Goal: Transaction & Acquisition: Purchase product/service

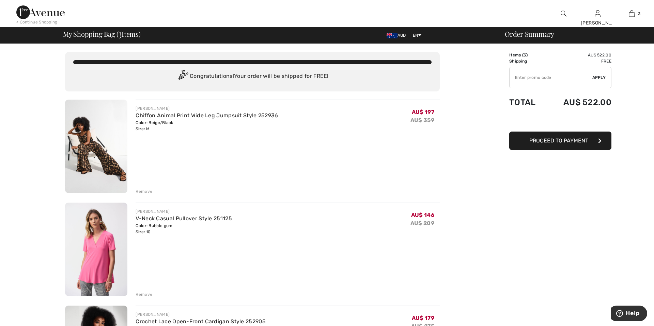
drag, startPoint x: 140, startPoint y: 191, endPoint x: 181, endPoint y: 184, distance: 41.7
click at [140, 191] on div "Remove" at bounding box center [143, 192] width 17 height 6
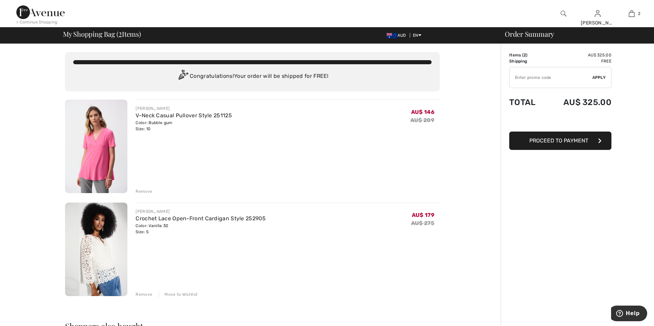
click at [546, 144] on span "Proceed to Payment" at bounding box center [558, 141] width 59 height 6
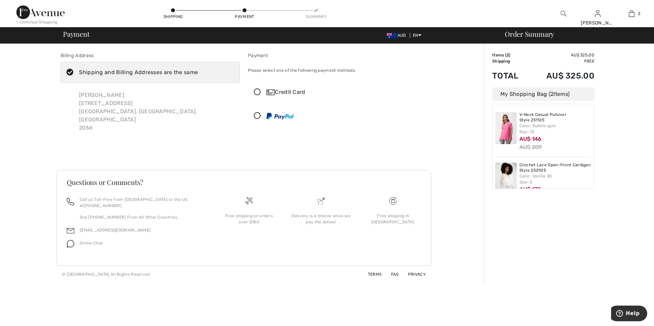
click at [257, 92] on icon at bounding box center [257, 92] width 18 height 7
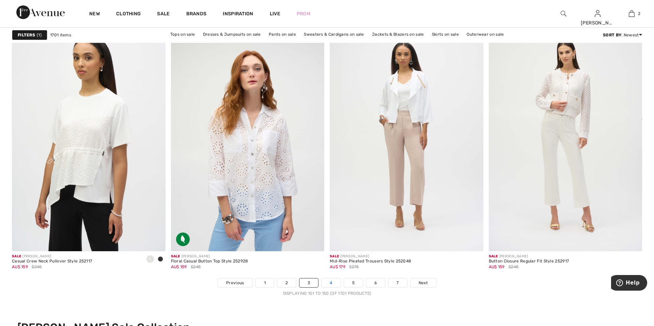
click at [330, 282] on link "4" at bounding box center [330, 283] width 19 height 9
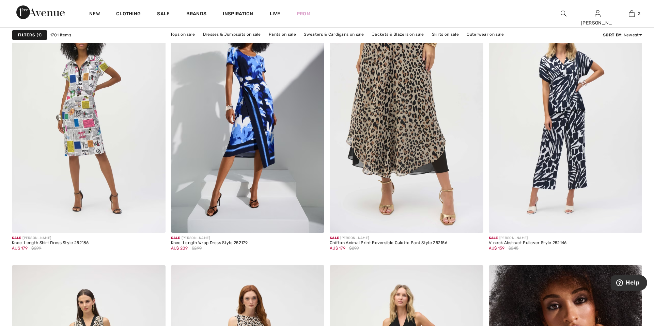
scroll to position [3336, 0]
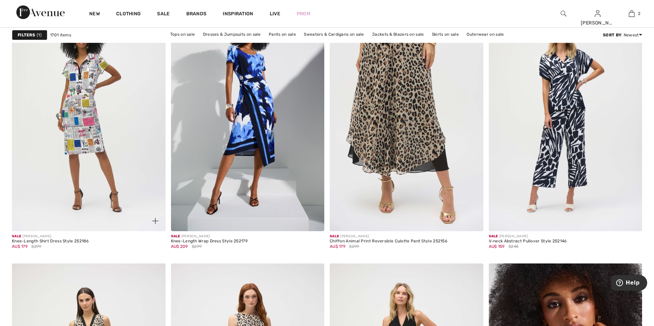
click at [154, 221] on img at bounding box center [155, 221] width 6 height 6
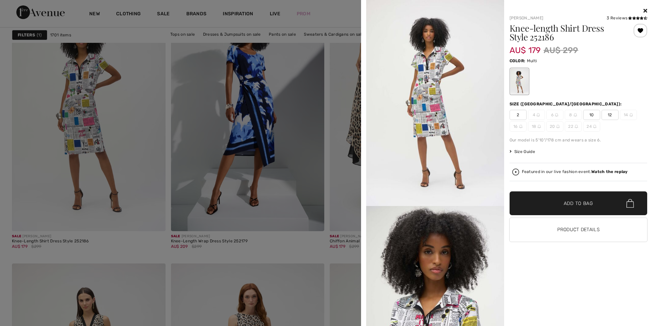
click at [592, 117] on span "10" at bounding box center [591, 115] width 17 height 10
click at [581, 202] on span "Add to Bag" at bounding box center [577, 203] width 29 height 7
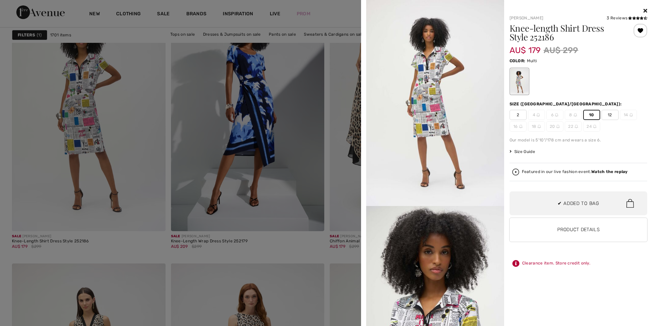
scroll to position [74, 0]
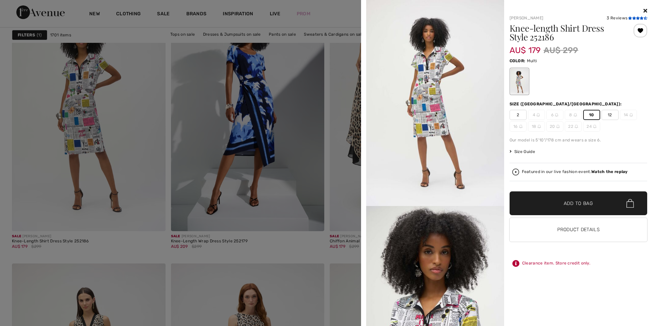
click at [634, 18] on icon at bounding box center [634, 17] width 4 height 3
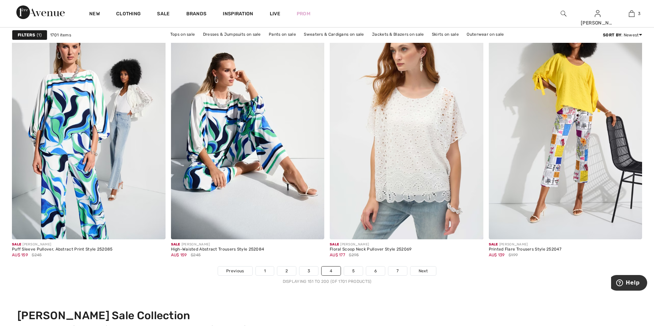
scroll to position [3828, 0]
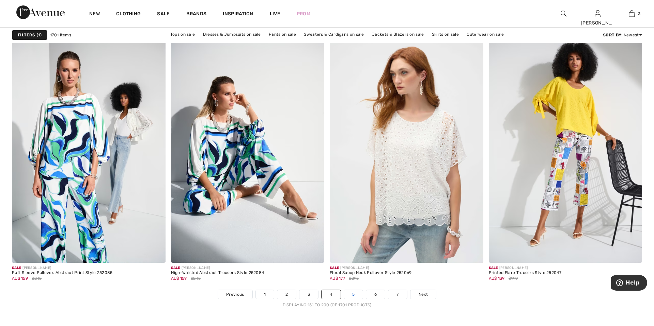
click at [352, 295] on link "5" at bounding box center [353, 294] width 19 height 9
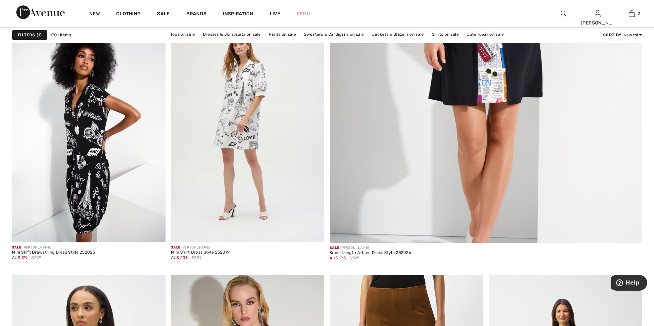
scroll to position [405, 0]
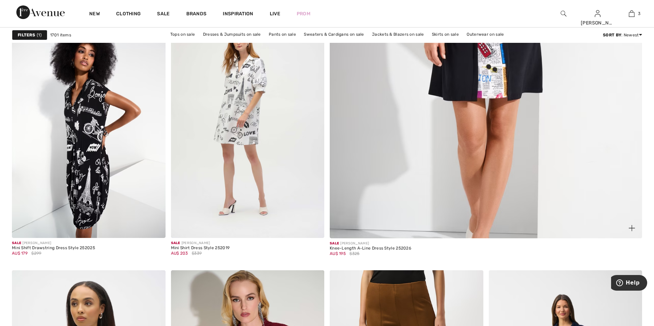
click at [631, 230] on img at bounding box center [631, 228] width 6 height 6
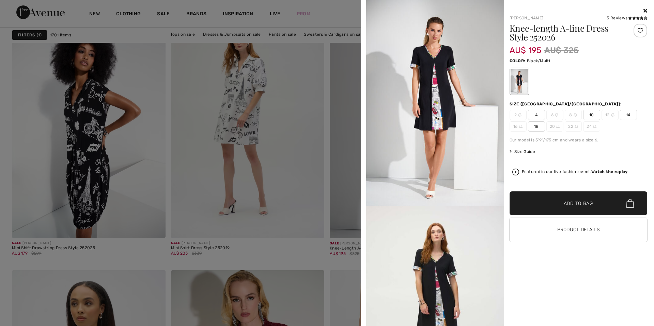
click at [594, 115] on span "10" at bounding box center [591, 115] width 17 height 10
click at [595, 206] on span "✔ Added to Bag Add to Bag" at bounding box center [578, 204] width 138 height 24
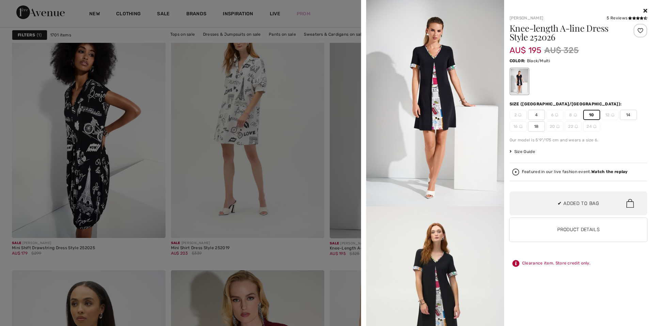
scroll to position [127, 0]
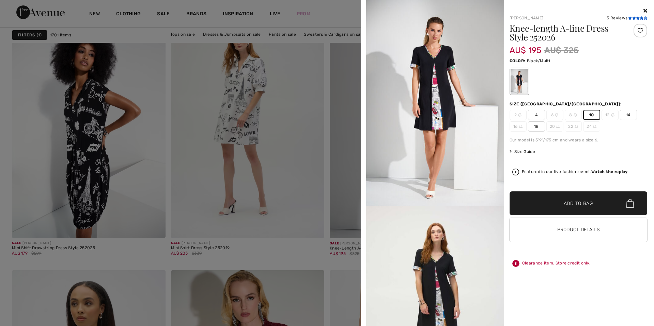
click at [635, 18] on icon at bounding box center [637, 17] width 4 height 3
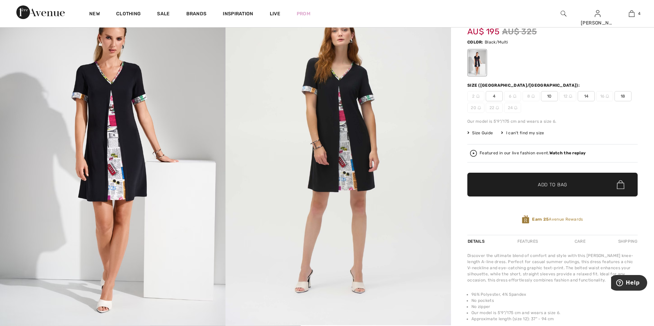
scroll to position [91, 0]
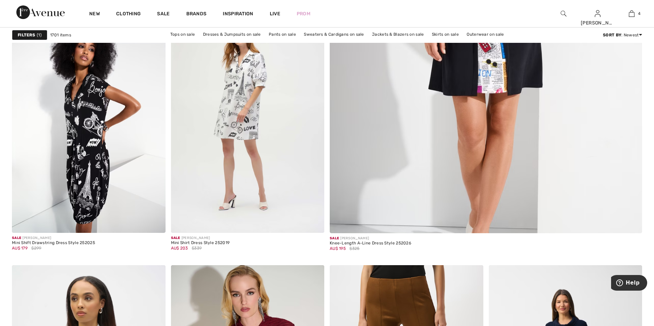
scroll to position [405, 0]
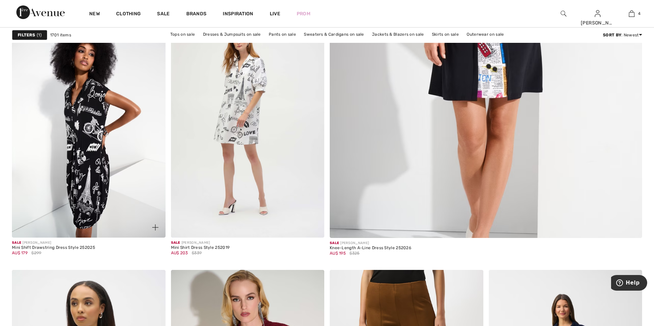
click at [156, 226] on img at bounding box center [155, 228] width 6 height 6
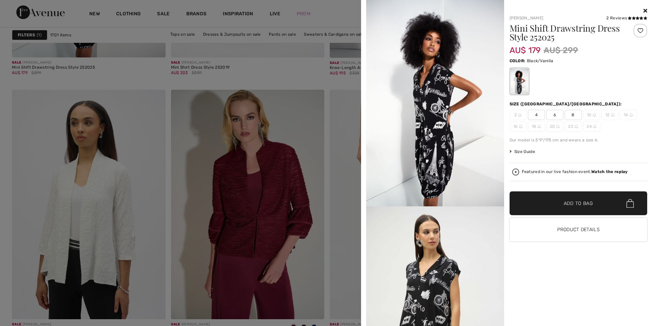
scroll to position [591, 0]
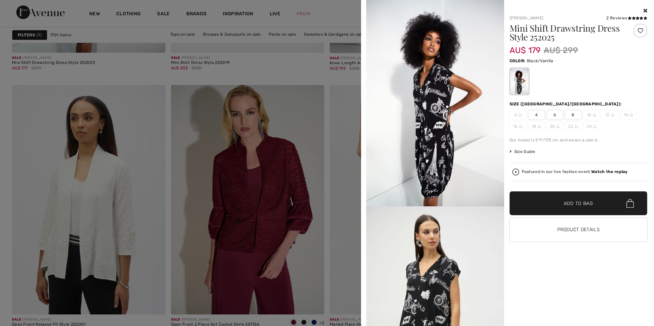
click at [638, 290] on div "Joseph Ribkoff 2 Reviews 2 Reviews Mini Shift Drawstring Dress Style 252025 AU$…" at bounding box center [575, 167] width 143 height 320
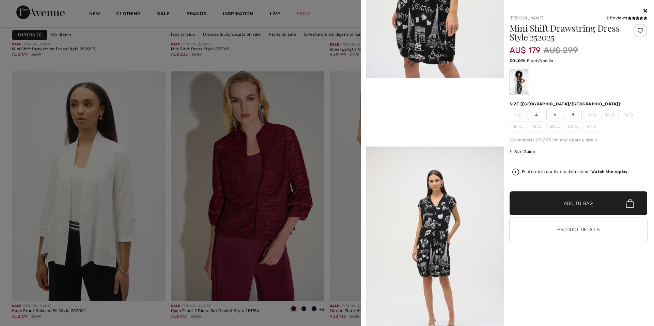
scroll to position [336, 0]
drag, startPoint x: 365, startPoint y: 110, endPoint x: 367, endPoint y: 136, distance: 26.3
click at [367, 136] on div "Your browser does not support the video tag." at bounding box center [434, 163] width 140 height 326
drag, startPoint x: 365, startPoint y: 142, endPoint x: 389, endPoint y: 181, distance: 46.5
click at [389, 181] on div "Your browser does not support the video tag." at bounding box center [434, 163] width 140 height 326
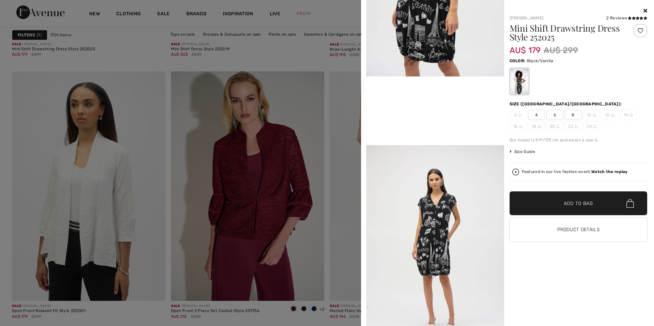
drag, startPoint x: 365, startPoint y: 108, endPoint x: 364, endPoint y: 91, distance: 17.4
click at [364, 91] on div "Your browser does not support the video tag." at bounding box center [434, 163] width 140 height 326
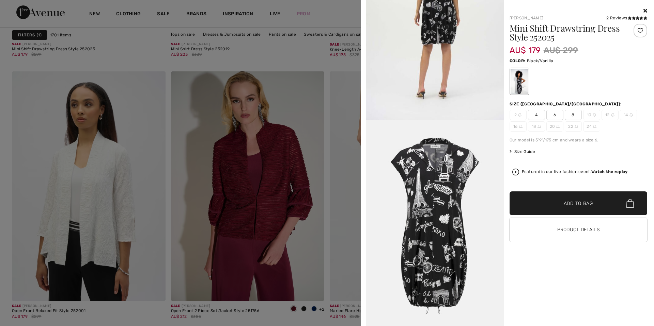
scroll to position [934, 0]
click at [574, 115] on span "8" at bounding box center [572, 115] width 17 height 10
click at [574, 112] on span "8" at bounding box center [572, 115] width 17 height 10
click at [568, 203] on span "Add to Bag" at bounding box center [577, 203] width 29 height 7
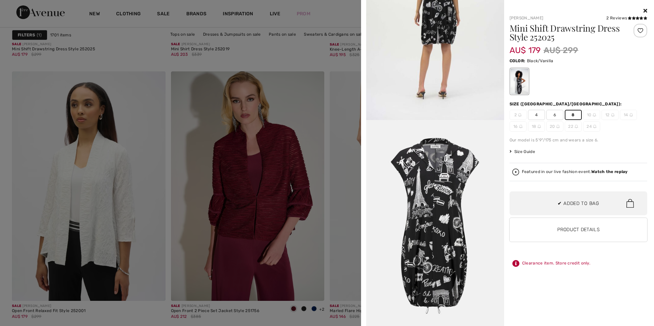
scroll to position [180, 0]
click at [646, 9] on icon at bounding box center [645, 10] width 4 height 5
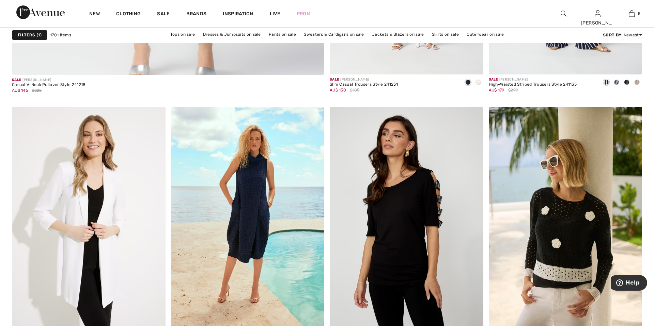
scroll to position [2634, 0]
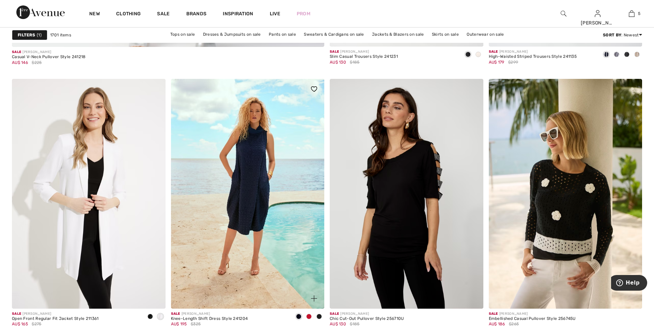
click at [314, 300] on img at bounding box center [314, 299] width 6 height 6
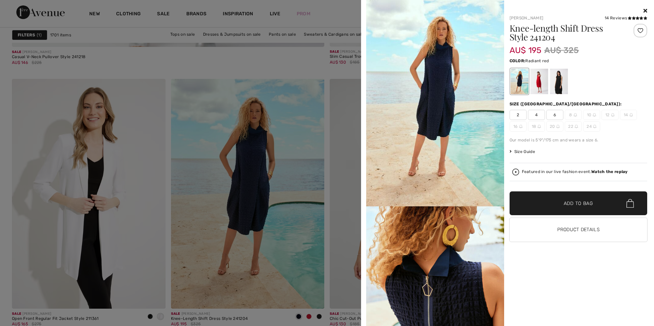
click at [537, 75] on div at bounding box center [539, 82] width 18 height 26
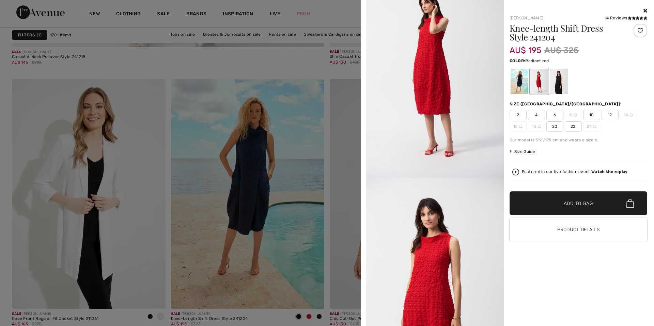
scroll to position [0, 0]
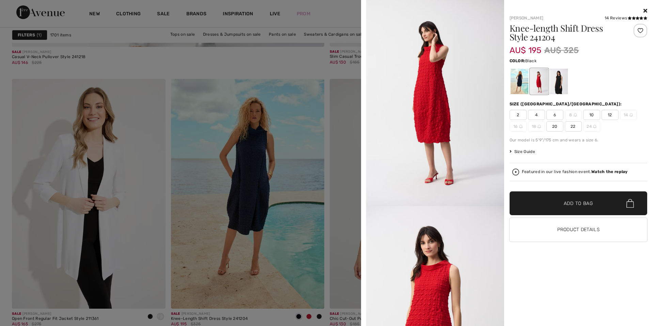
click at [559, 87] on div at bounding box center [558, 82] width 18 height 26
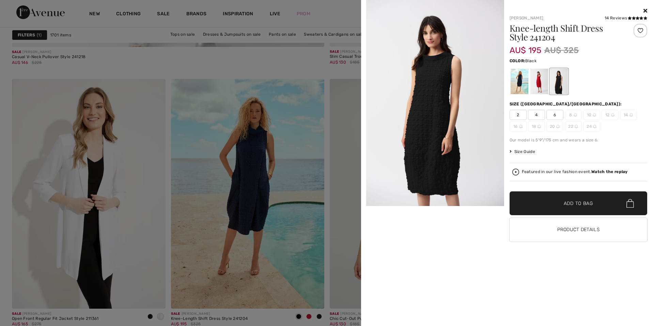
click at [644, 11] on icon at bounding box center [645, 10] width 4 height 5
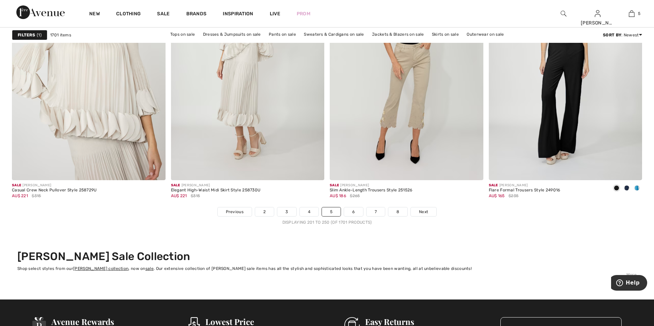
scroll to position [3920, 0]
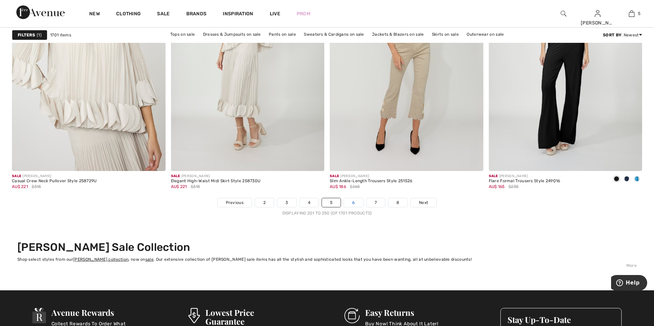
click at [353, 202] on link "6" at bounding box center [353, 202] width 19 height 9
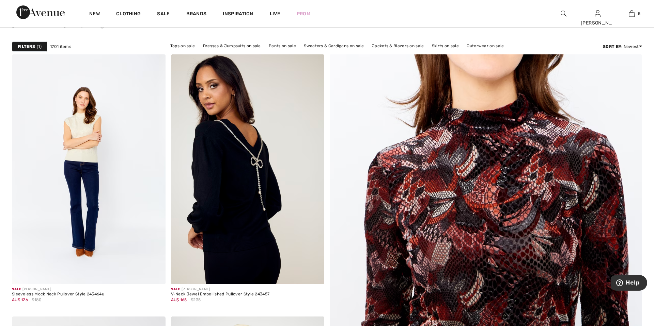
scroll to position [101, 0]
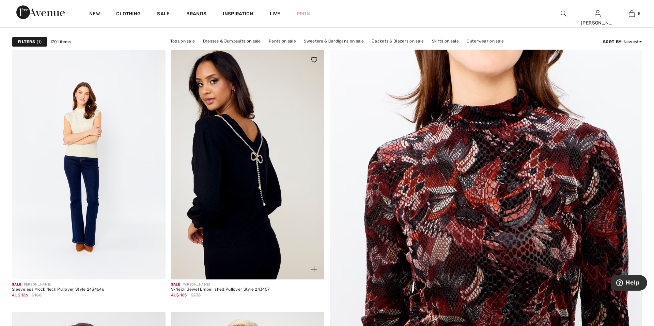
click at [314, 269] on img at bounding box center [314, 270] width 6 height 6
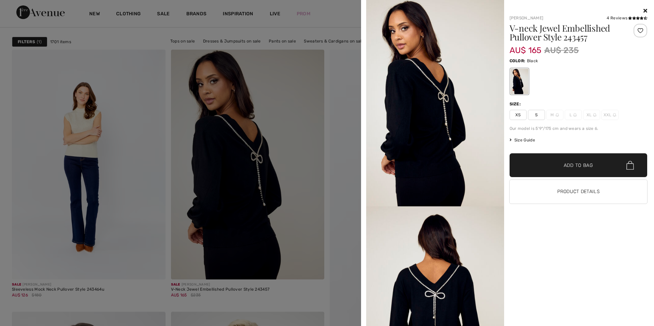
drag, startPoint x: 365, startPoint y: 99, endPoint x: 367, endPoint y: 111, distance: 12.0
click at [367, 111] on div at bounding box center [434, 163] width 140 height 326
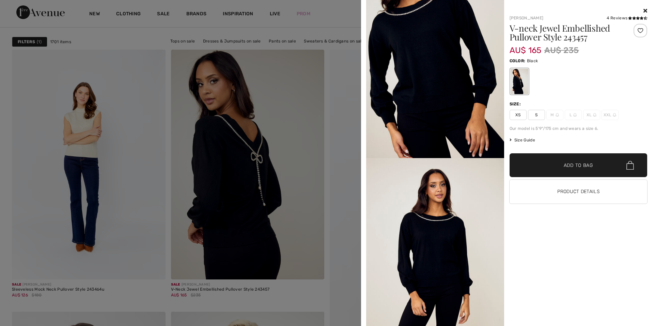
scroll to position [662, 0]
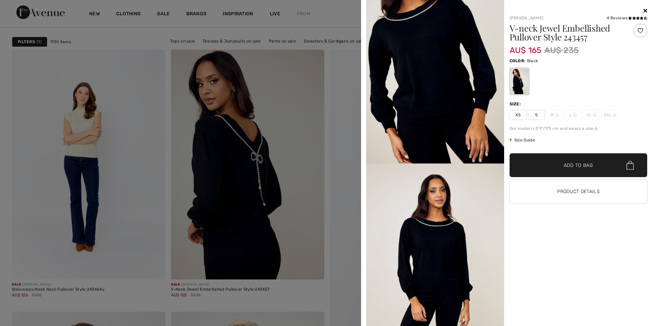
click at [644, 10] on icon at bounding box center [645, 10] width 4 height 5
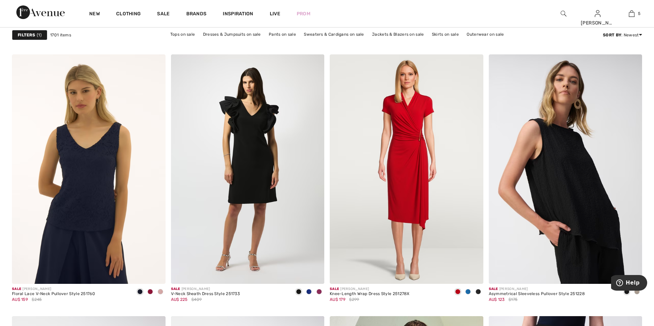
scroll to position [630, 0]
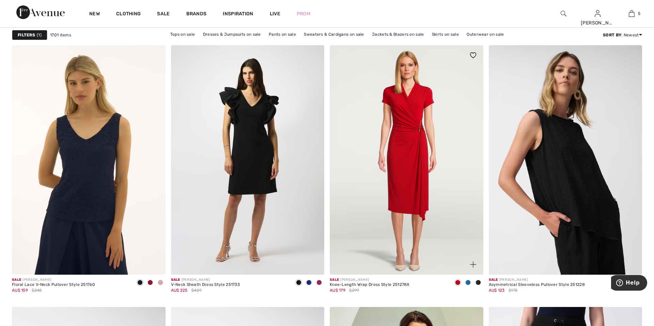
click at [473, 264] on img at bounding box center [473, 265] width 6 height 6
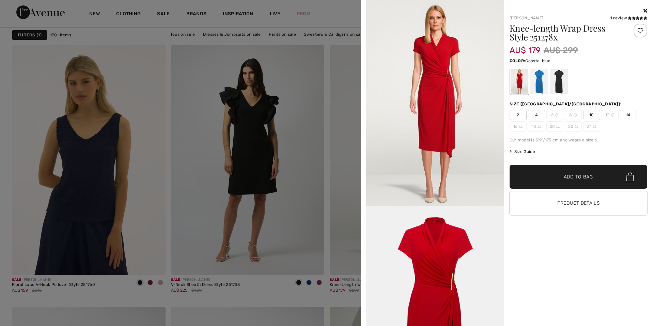
click at [539, 83] on div at bounding box center [539, 82] width 18 height 26
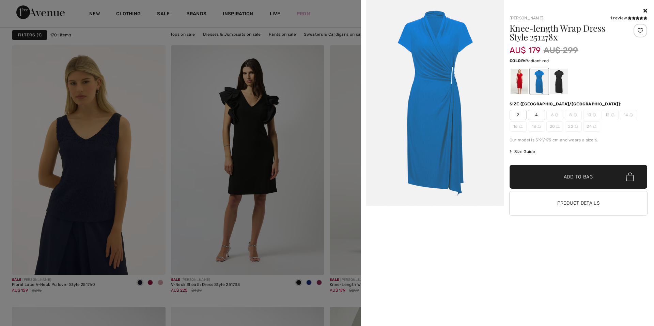
click at [523, 87] on div at bounding box center [519, 82] width 18 height 26
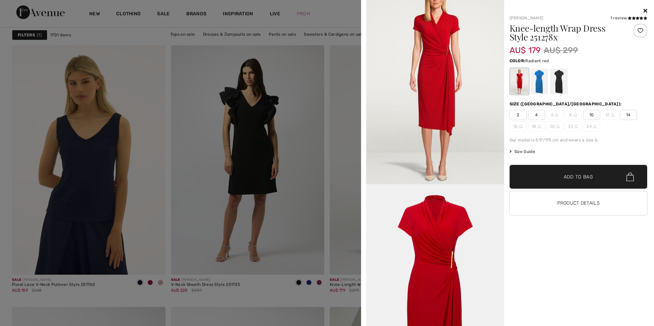
scroll to position [0, 0]
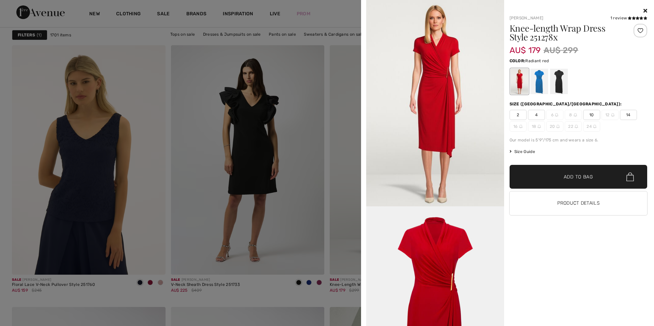
click at [594, 113] on span "10" at bounding box center [591, 115] width 17 height 10
click at [587, 175] on span "Add to Bag" at bounding box center [577, 177] width 29 height 7
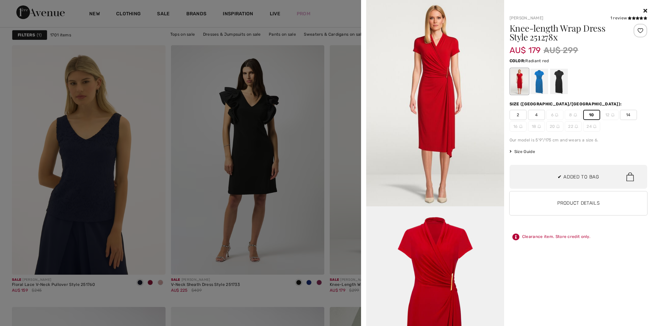
scroll to position [233, 0]
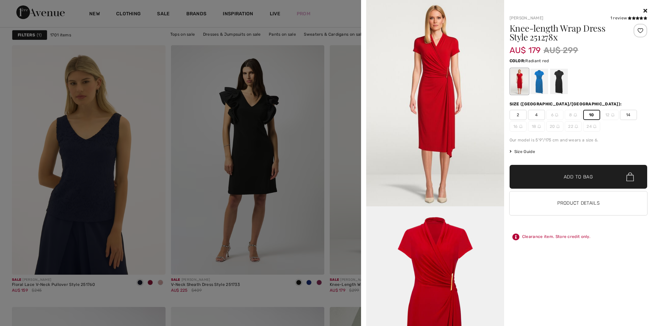
click at [644, 13] on div at bounding box center [578, 11] width 138 height 8
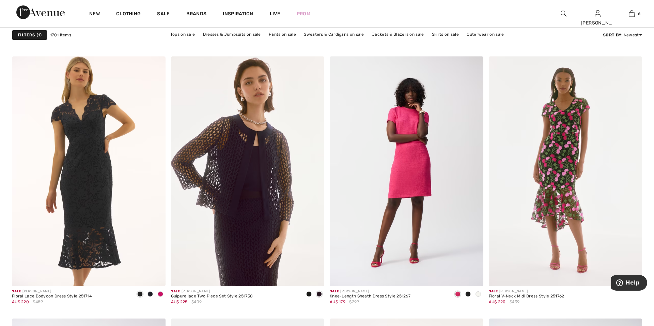
scroll to position [1510, 0]
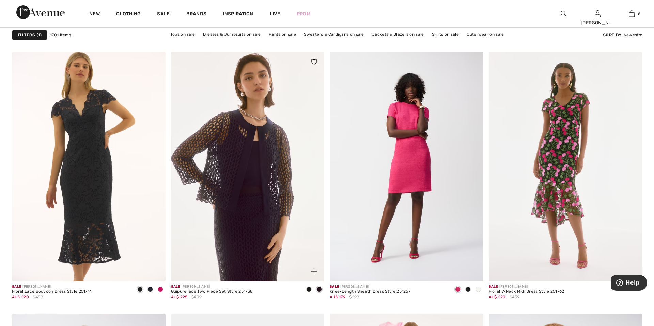
click at [314, 273] on img at bounding box center [314, 272] width 6 height 6
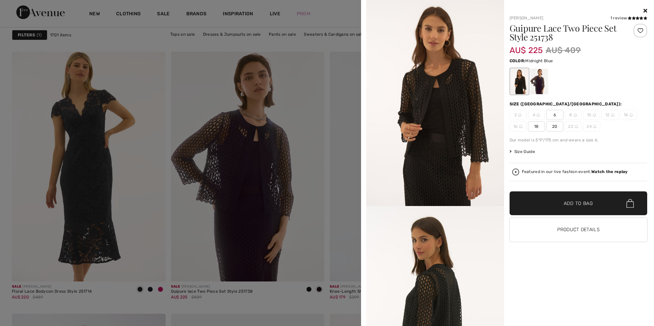
click at [535, 83] on div at bounding box center [539, 82] width 18 height 26
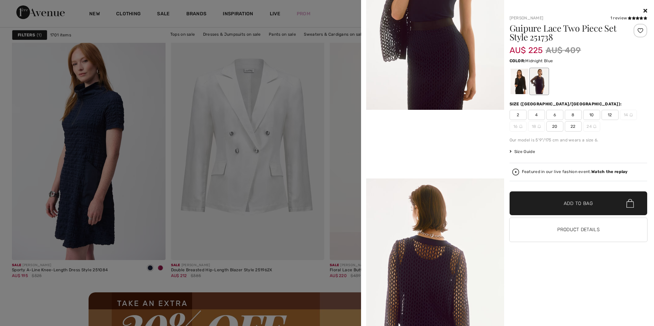
scroll to position [304, 0]
drag, startPoint x: 362, startPoint y: 131, endPoint x: 362, endPoint y: 142, distance: 10.9
click at [362, 142] on div "Your browser does not support the video tag. Joseph Ribkoff 1 review 1 review G…" at bounding box center [507, 163] width 293 height 326
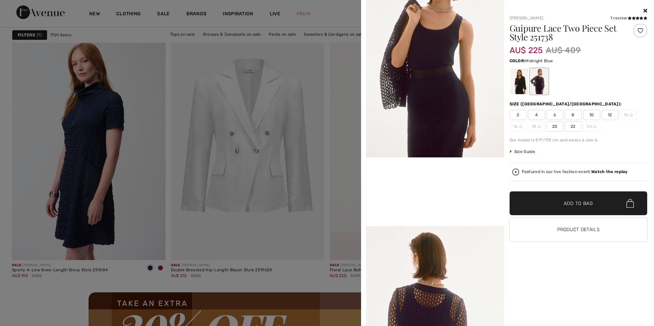
scroll to position [243, 0]
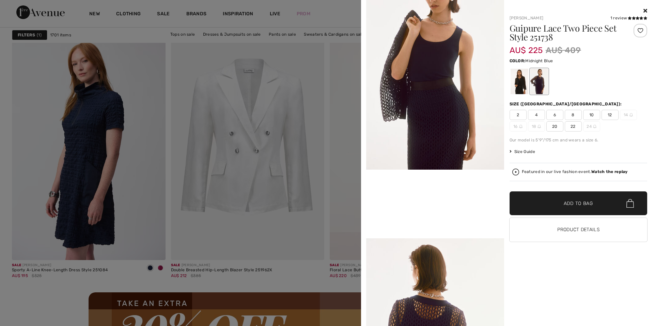
click at [646, 9] on icon at bounding box center [645, 10] width 4 height 5
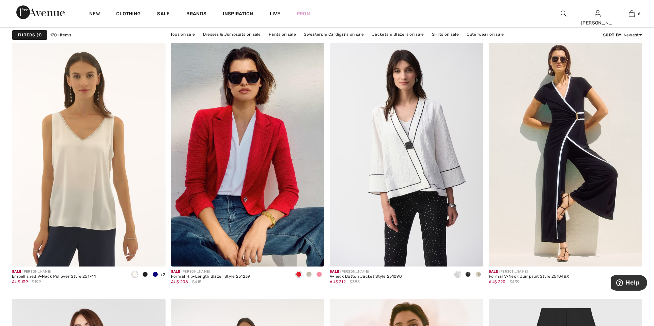
scroll to position [3305, 0]
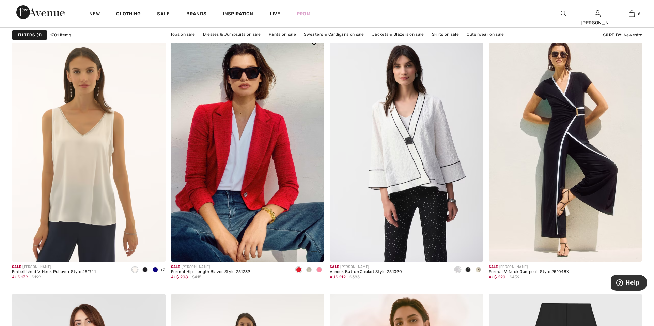
click at [312, 252] on img at bounding box center [314, 252] width 6 height 6
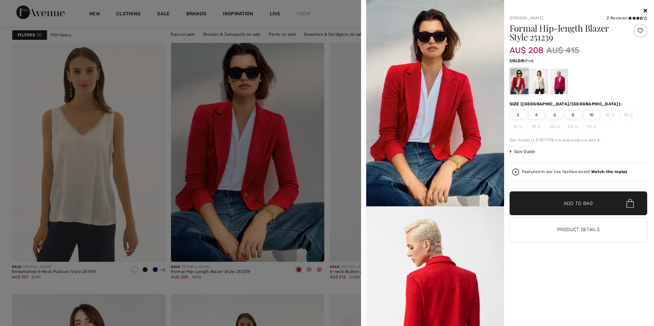
click at [559, 84] on div at bounding box center [558, 82] width 18 height 26
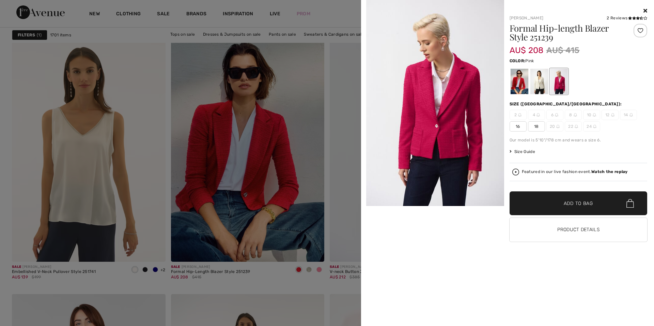
click at [365, 25] on div at bounding box center [434, 163] width 140 height 326
click at [515, 80] on div at bounding box center [519, 82] width 18 height 26
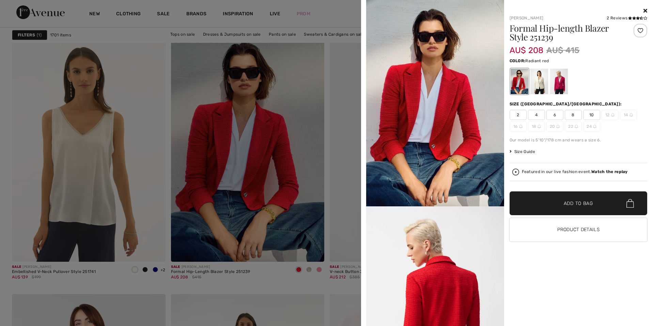
click at [592, 114] on span "10" at bounding box center [591, 115] width 17 height 10
click at [584, 206] on span "Add to Bag" at bounding box center [577, 203] width 29 height 7
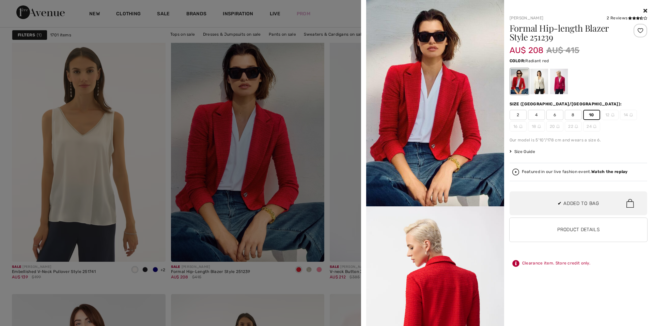
scroll to position [287, 0]
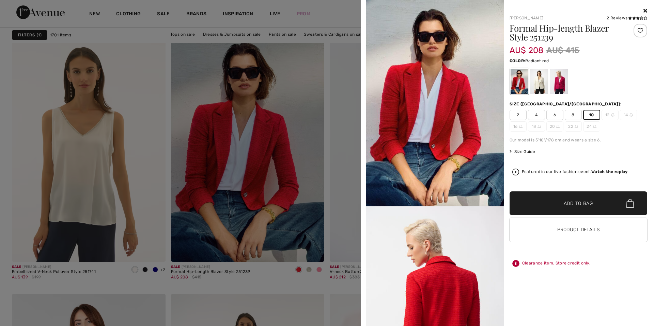
click at [645, 10] on icon at bounding box center [645, 10] width 4 height 5
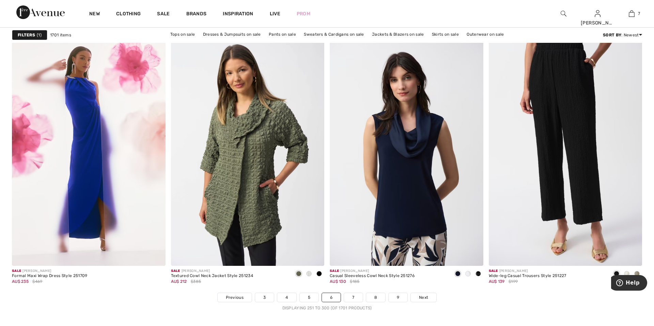
scroll to position [3835, 0]
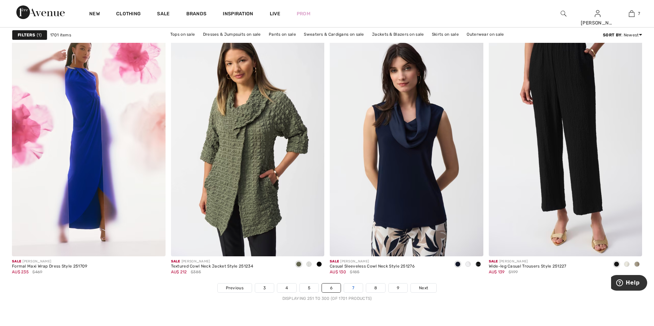
click at [352, 290] on link "7" at bounding box center [353, 288] width 18 height 9
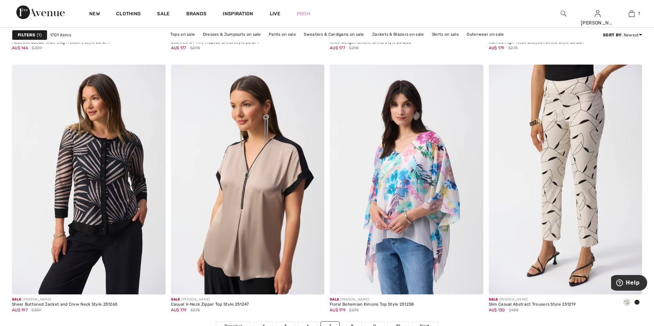
scroll to position [3806, 0]
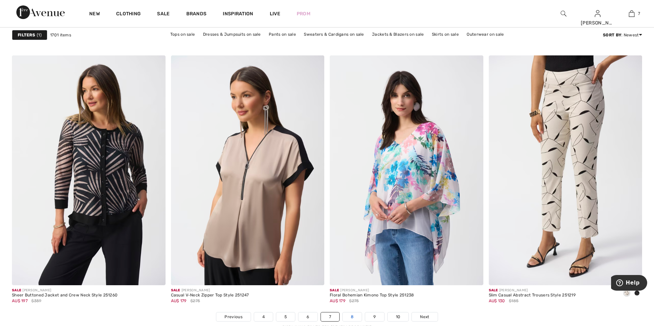
click at [353, 319] on link "8" at bounding box center [351, 317] width 19 height 9
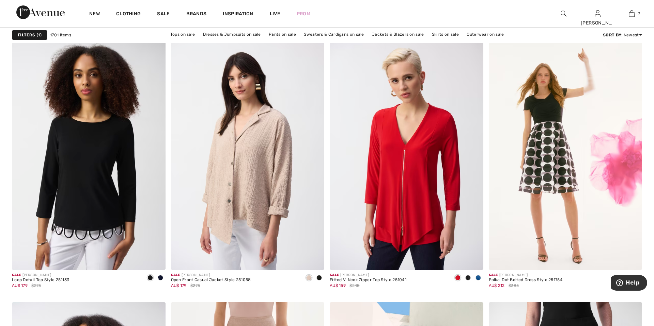
scroll to position [3564, 0]
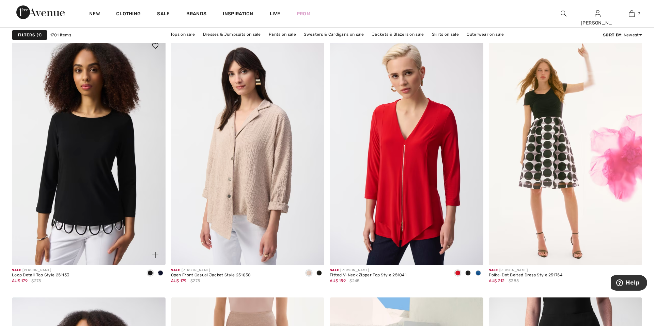
click at [156, 256] on img at bounding box center [155, 255] width 6 height 6
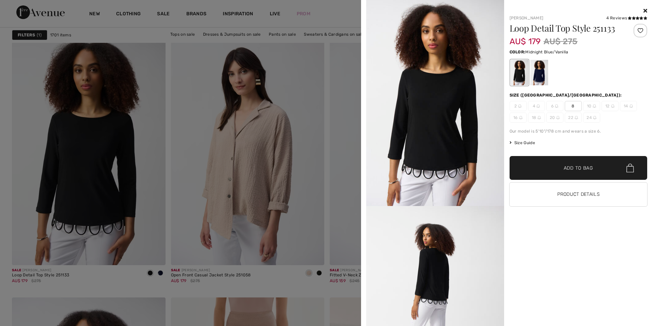
click at [534, 77] on div at bounding box center [539, 73] width 18 height 26
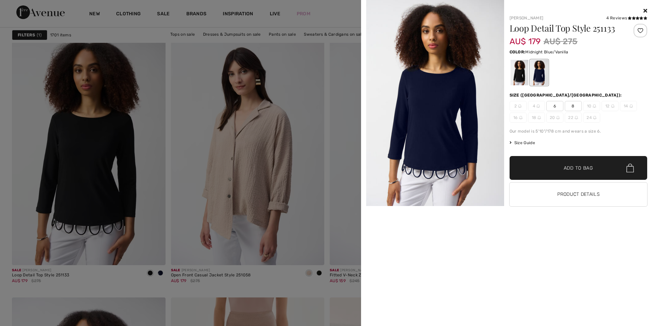
click at [645, 9] on icon at bounding box center [645, 10] width 4 height 5
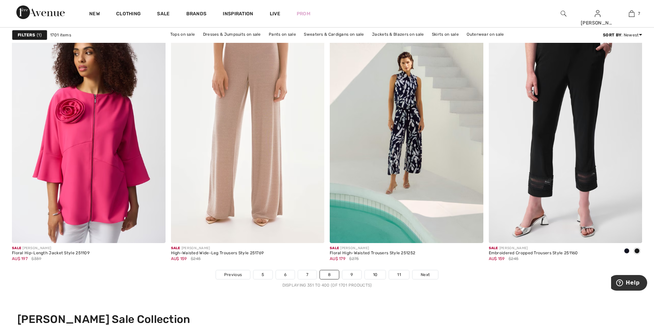
scroll to position [3853, 0]
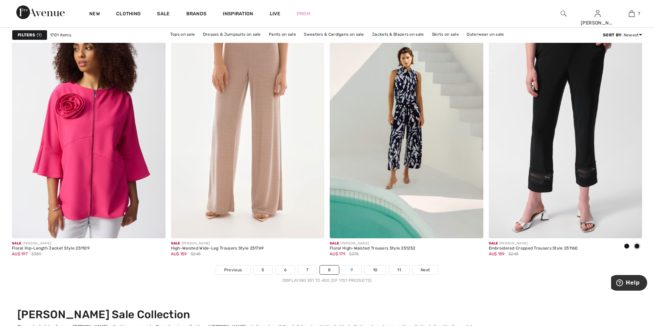
click at [352, 271] on link "9" at bounding box center [351, 270] width 19 height 9
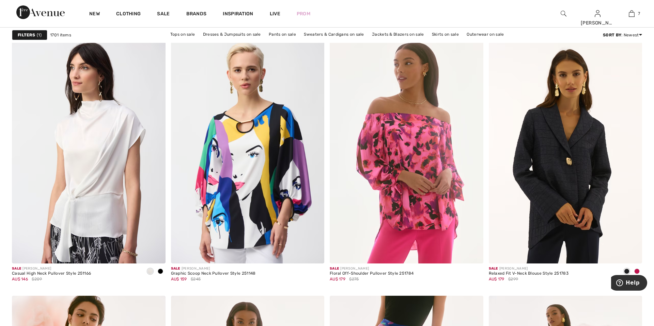
scroll to position [646, 0]
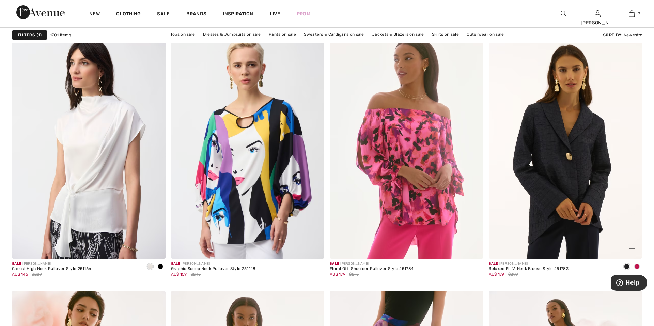
click at [632, 250] on img at bounding box center [631, 249] width 6 height 6
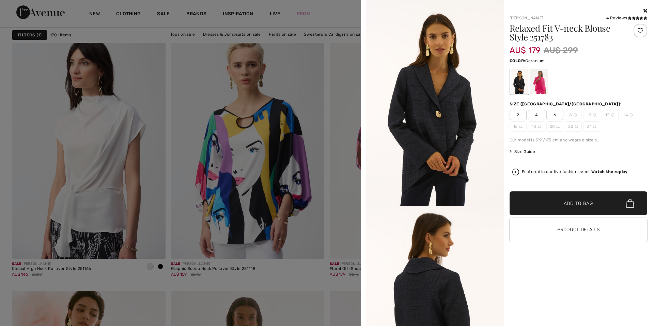
click at [541, 82] on div at bounding box center [539, 82] width 18 height 26
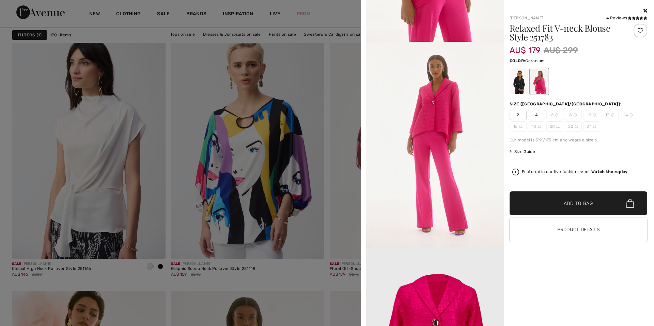
scroll to position [762, 0]
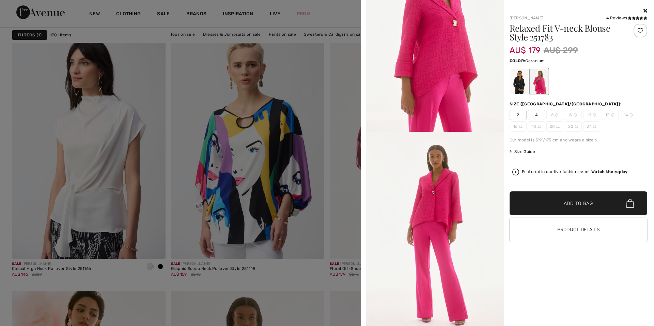
click at [645, 9] on icon at bounding box center [645, 10] width 4 height 5
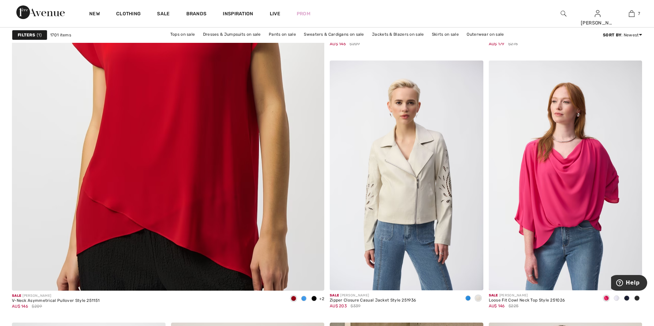
scroll to position [2409, 0]
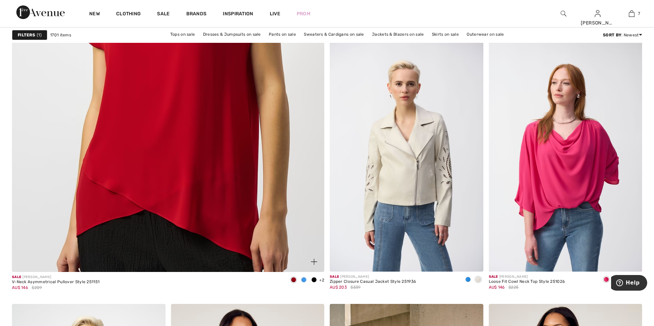
click at [314, 261] on img at bounding box center [314, 262] width 6 height 6
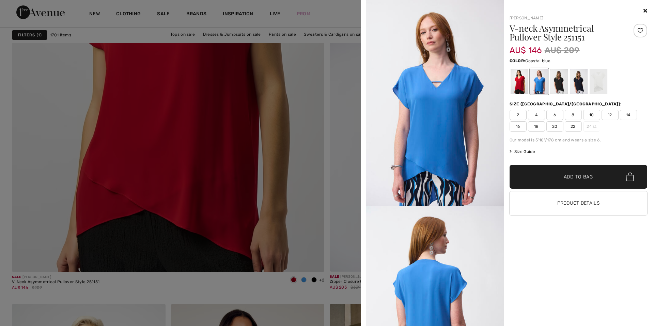
click at [645, 11] on icon at bounding box center [645, 10] width 4 height 5
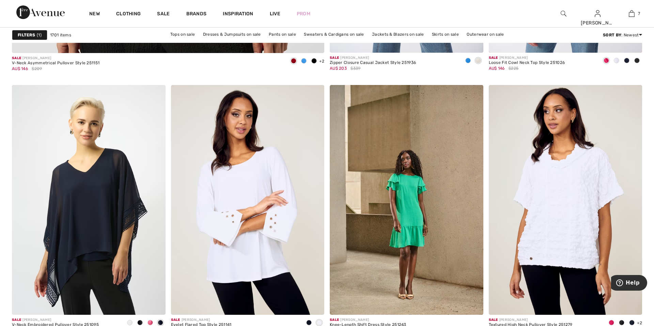
scroll to position [2633, 0]
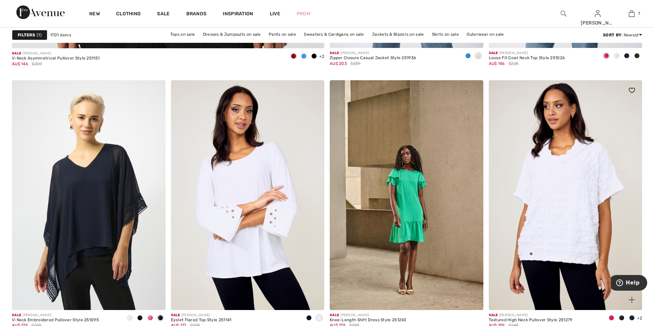
click at [632, 303] on img at bounding box center [631, 300] width 6 height 6
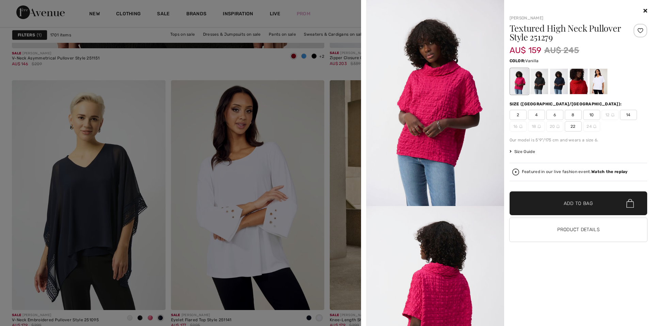
click at [597, 82] on div at bounding box center [598, 82] width 18 height 26
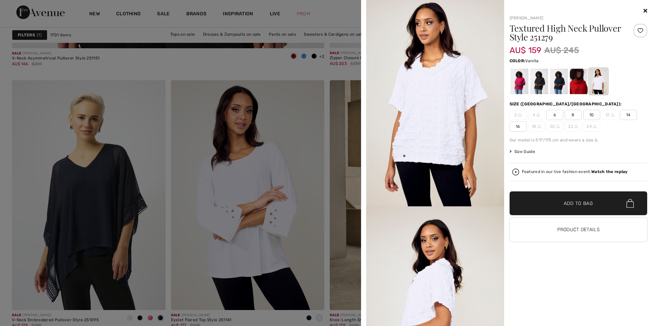
click at [644, 12] on icon at bounding box center [645, 10] width 4 height 5
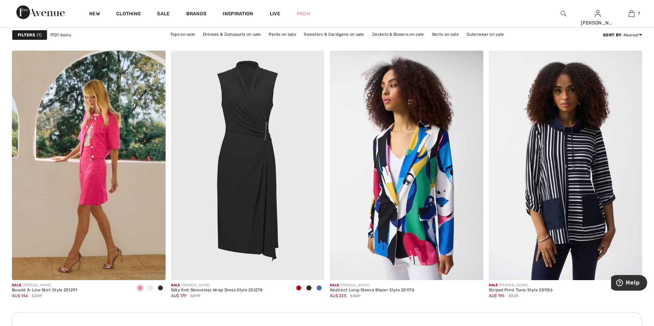
scroll to position [2930, 0]
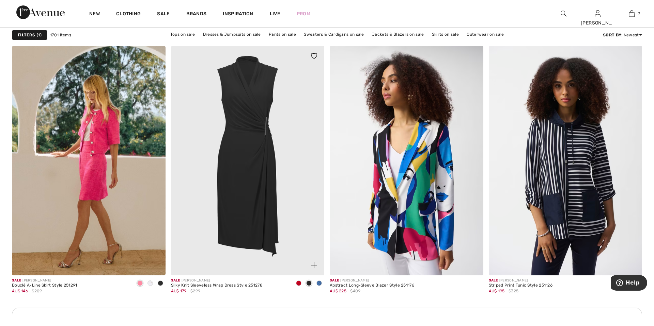
click at [315, 266] on img at bounding box center [314, 265] width 6 height 6
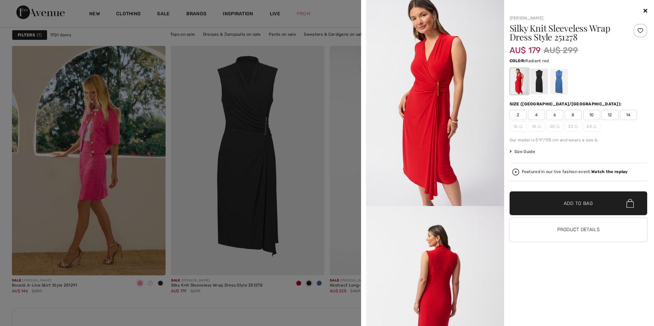
drag, startPoint x: 362, startPoint y: 59, endPoint x: 365, endPoint y: 76, distance: 17.2
click at [365, 76] on div "Your browser does not support the video tag. Joseph Ribkoff Silky Knit Sleevele…" at bounding box center [507, 163] width 293 height 326
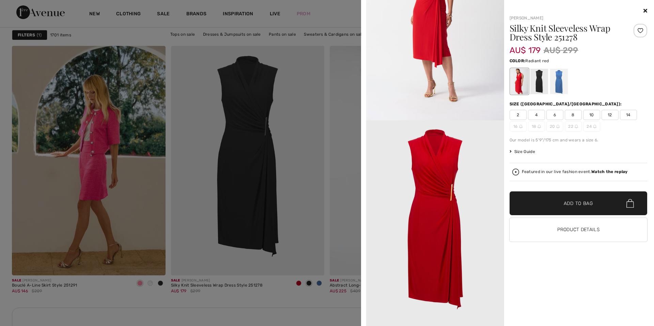
scroll to position [859, 0]
click at [589, 115] on span "10" at bounding box center [591, 115] width 17 height 10
click at [580, 204] on span "Add to Bag" at bounding box center [577, 203] width 29 height 7
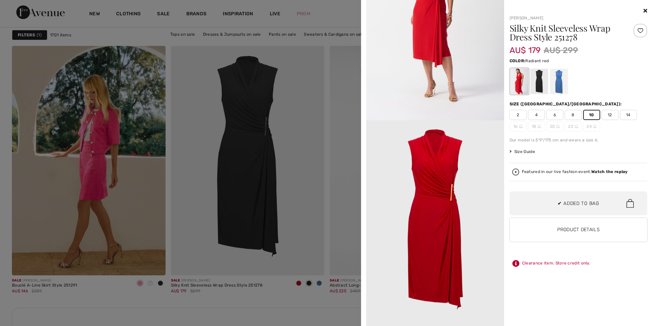
scroll to position [340, 0]
click at [645, 9] on icon at bounding box center [645, 10] width 4 height 5
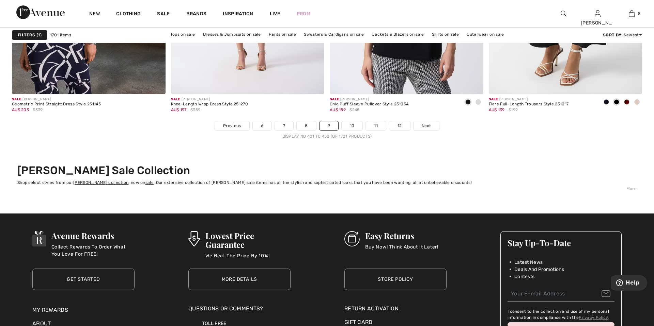
scroll to position [4002, 0]
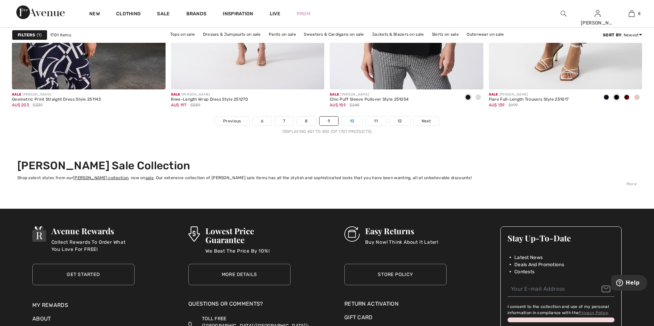
click at [352, 122] on link "10" at bounding box center [351, 121] width 21 height 9
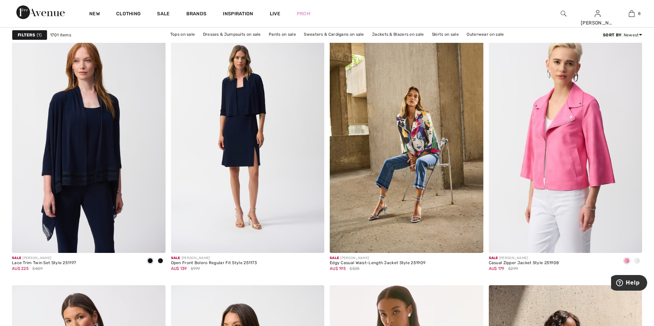
scroll to position [1280, 0]
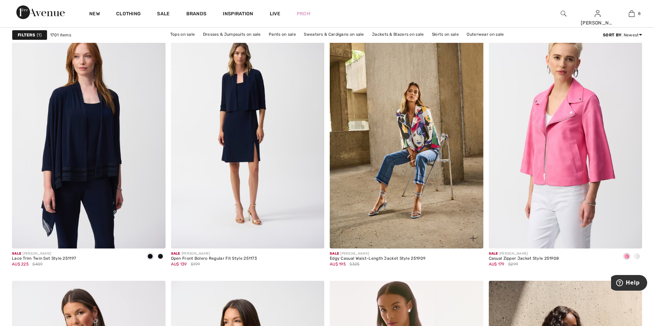
click at [472, 240] on img at bounding box center [473, 239] width 6 height 6
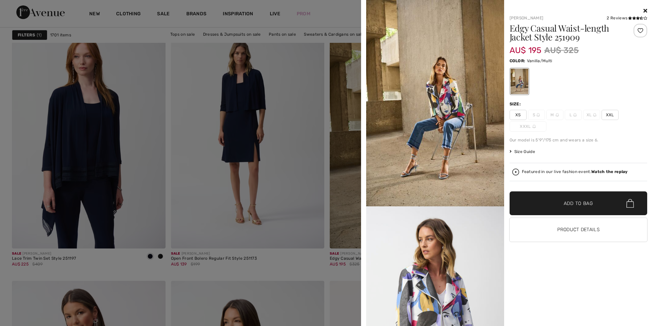
drag, startPoint x: 363, startPoint y: 72, endPoint x: 364, endPoint y: 81, distance: 9.2
click at [364, 81] on div "Your browser does not support the video tag. [PERSON_NAME] 2 Reviews 2 Reviews …" at bounding box center [507, 163] width 293 height 326
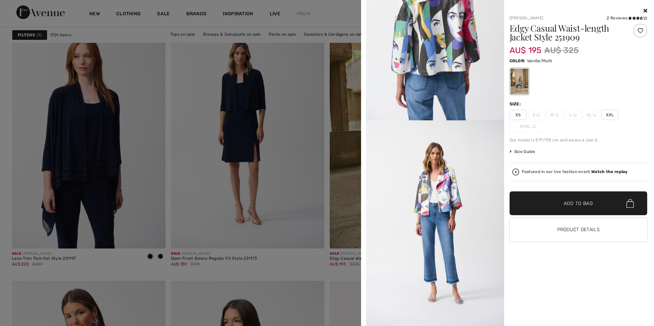
scroll to position [225, 0]
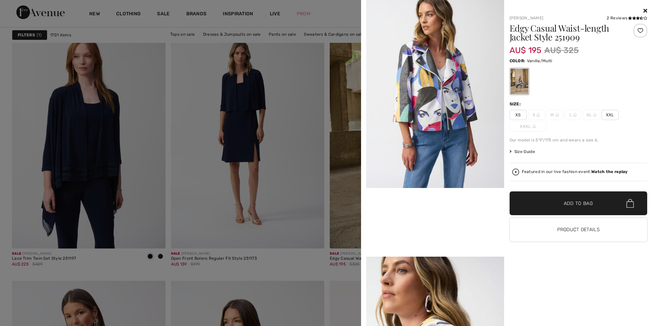
click at [644, 8] on icon at bounding box center [645, 10] width 4 height 5
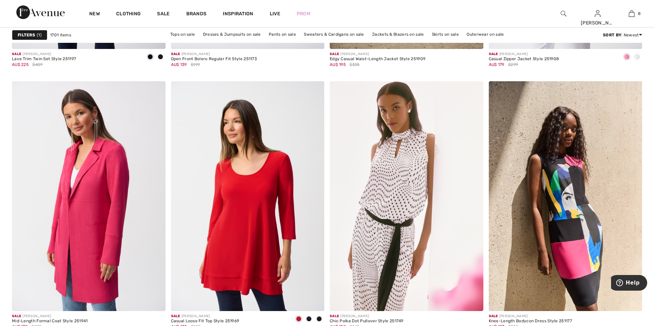
scroll to position [1471, 0]
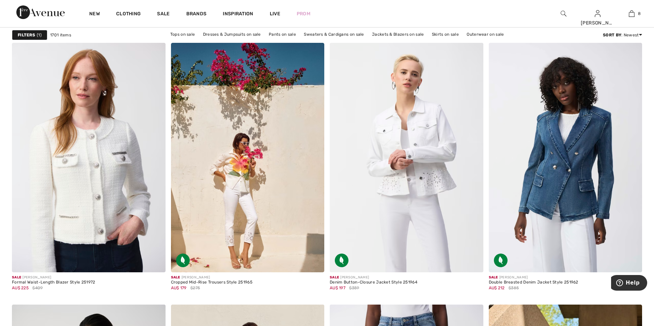
scroll to position [3561, 0]
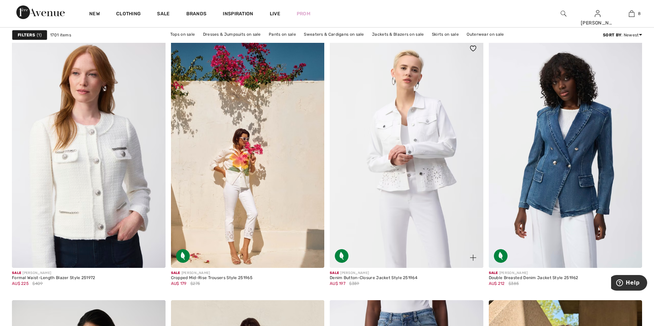
click at [474, 259] on img at bounding box center [473, 258] width 6 height 6
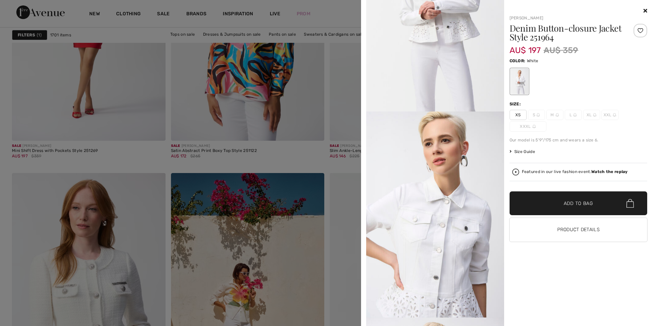
scroll to position [0, 0]
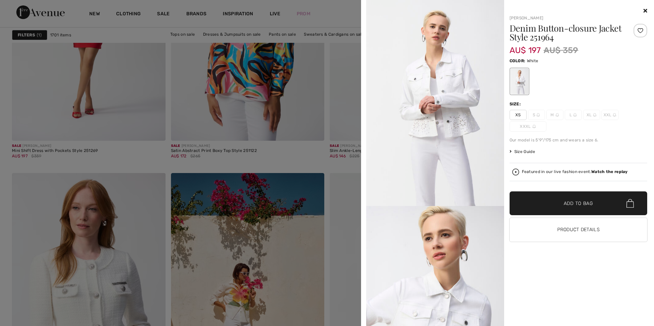
click at [644, 12] on icon at bounding box center [645, 10] width 4 height 5
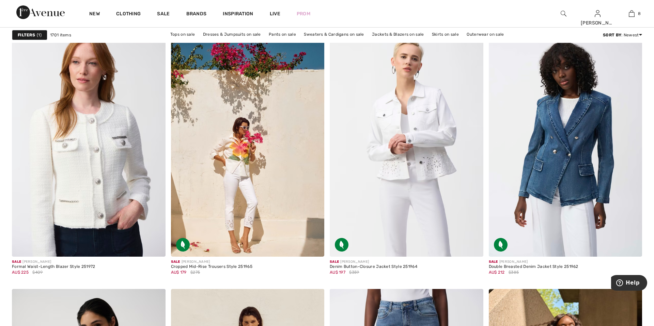
scroll to position [3581, 0]
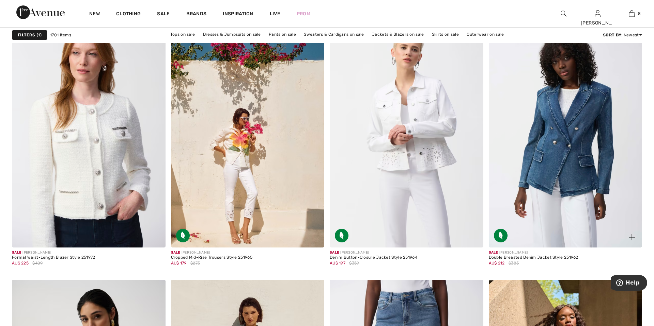
click at [630, 239] on img at bounding box center [631, 238] width 6 height 6
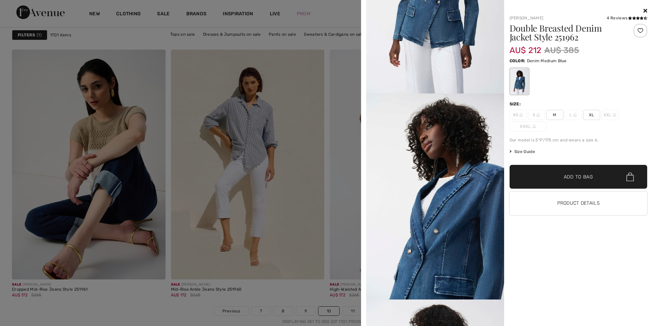
scroll to position [0, 0]
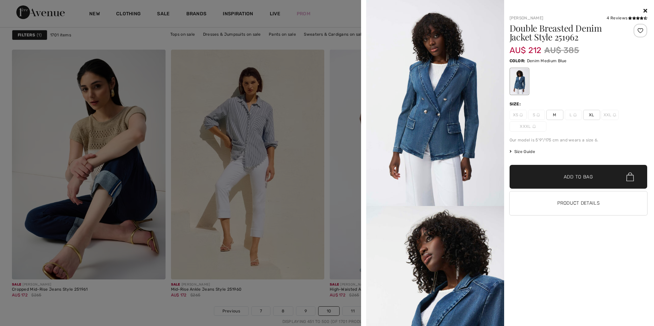
click at [644, 11] on icon at bounding box center [645, 10] width 4 height 5
